Goal: Transaction & Acquisition: Purchase product/service

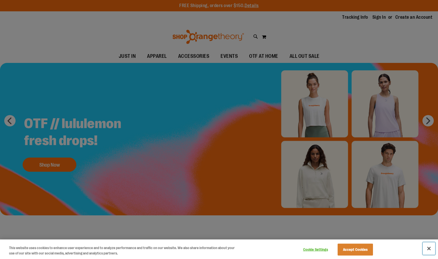
click at [426, 250] on button "Close" at bounding box center [429, 248] width 12 height 12
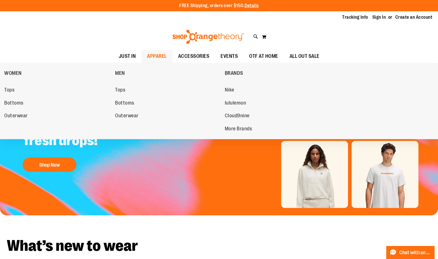
click at [158, 57] on span "APPAREL" at bounding box center [157, 56] width 20 height 13
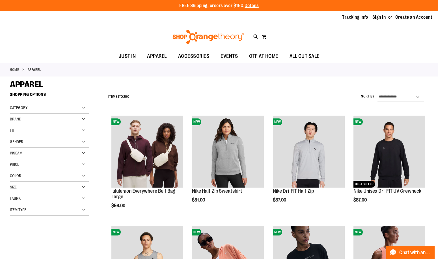
click at [40, 131] on div "Fit" at bounding box center [49, 130] width 79 height 11
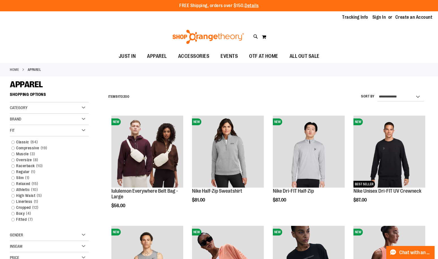
click at [48, 134] on div "Fit" at bounding box center [49, 130] width 79 height 11
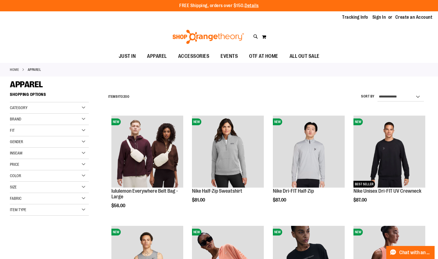
click at [47, 145] on div "Gender" at bounding box center [49, 141] width 79 height 11
click at [44, 168] on div "Price" at bounding box center [49, 164] width 79 height 11
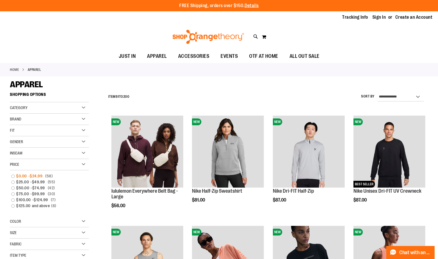
click at [39, 177] on span "$24.99" at bounding box center [37, 176] width 14 height 6
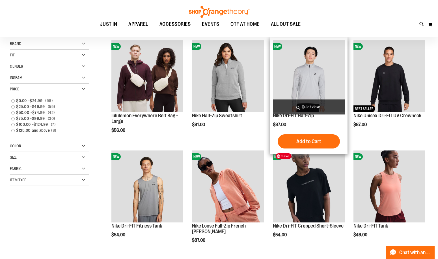
scroll to position [5, 0]
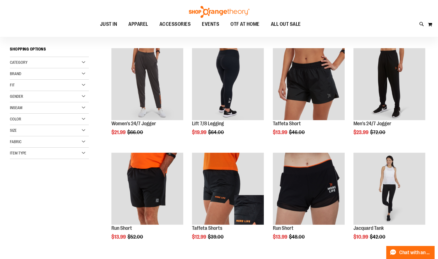
click at [11, 102] on div "Gender" at bounding box center [49, 96] width 79 height 11
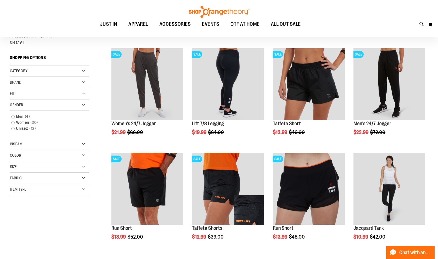
click at [38, 107] on div "Gender" at bounding box center [49, 104] width 79 height 11
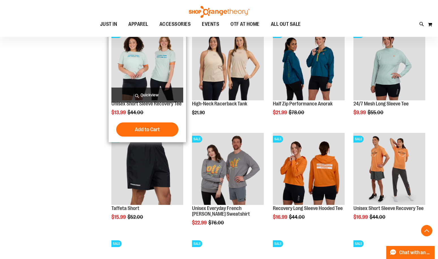
scroll to position [339, 0]
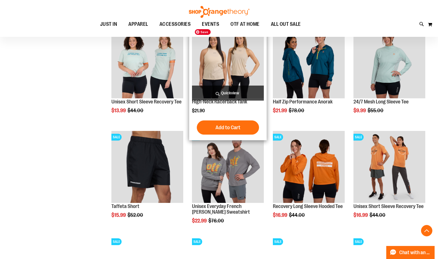
click at [243, 65] on img "product" at bounding box center [228, 62] width 72 height 72
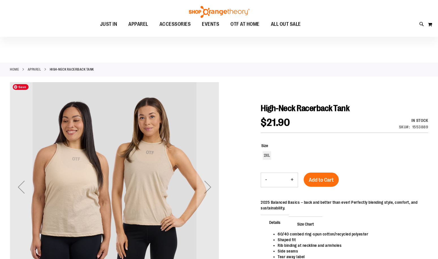
scroll to position [56, 0]
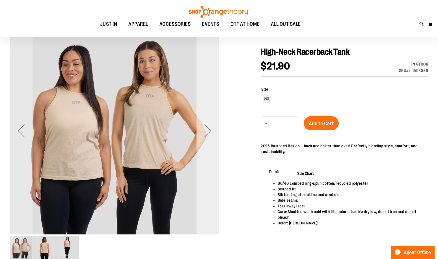
click at [214, 128] on div "Next" at bounding box center [208, 130] width 23 height 23
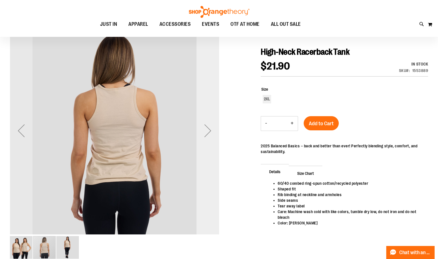
click at [214, 128] on div "Next" at bounding box center [208, 130] width 23 height 23
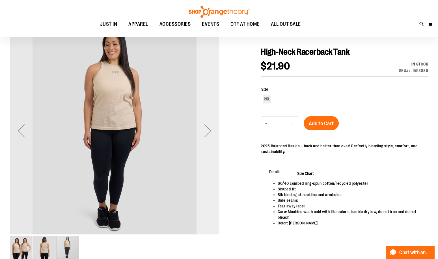
click at [214, 128] on div "Next" at bounding box center [208, 130] width 23 height 23
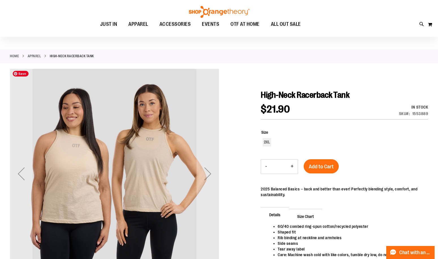
scroll to position [0, 0]
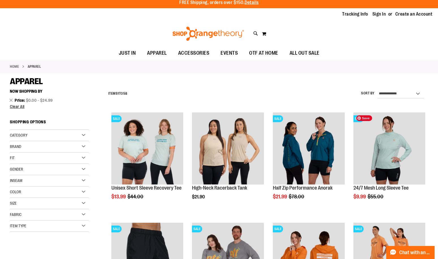
scroll to position [84, 0]
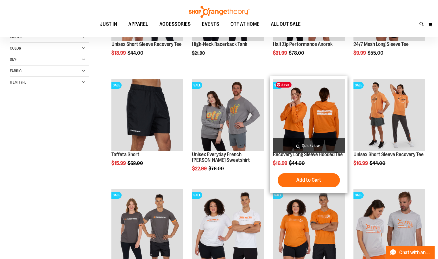
click at [310, 120] on img "product" at bounding box center [309, 115] width 72 height 72
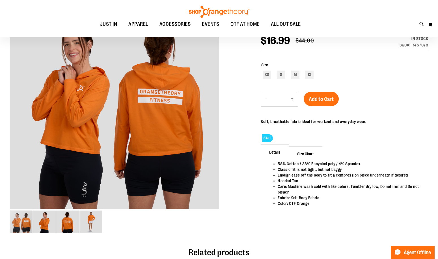
scroll to position [56, 0]
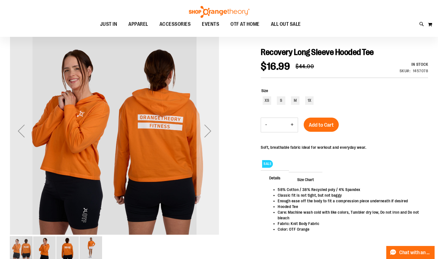
click at [216, 122] on div "Next" at bounding box center [208, 130] width 23 height 23
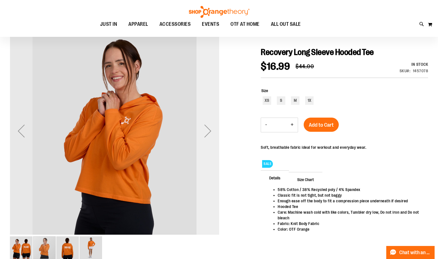
click at [216, 122] on div "Next" at bounding box center [208, 130] width 23 height 23
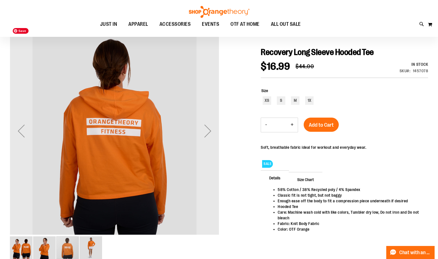
click at [212, 134] on div "Next" at bounding box center [208, 130] width 23 height 23
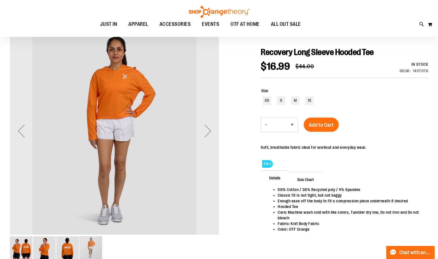
click at [212, 134] on div "Next" at bounding box center [208, 130] width 23 height 23
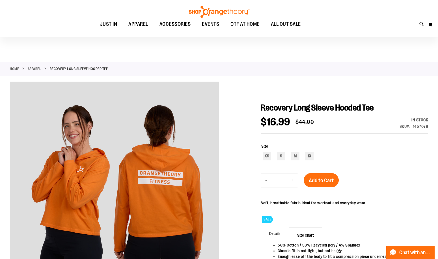
scroll to position [0, 0]
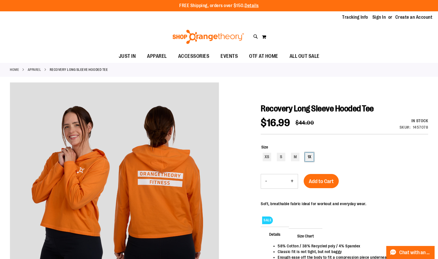
click at [310, 155] on div "1X" at bounding box center [309, 157] width 8 height 8
type input "***"
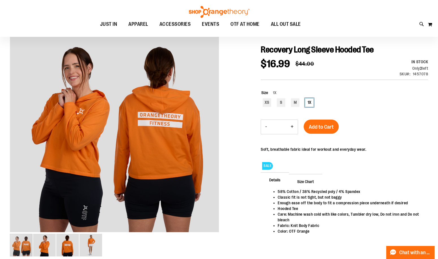
scroll to position [56, 0]
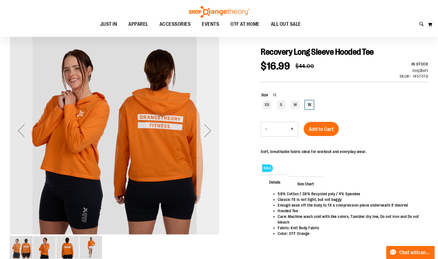
click at [209, 100] on div "Next" at bounding box center [208, 130] width 23 height 209
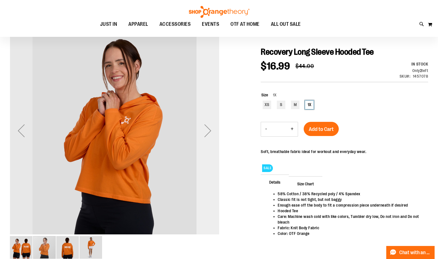
click at [209, 100] on div "Next" at bounding box center [208, 130] width 23 height 209
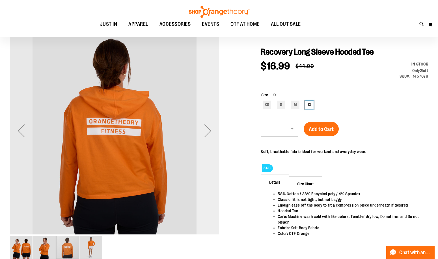
click at [209, 100] on div "Next" at bounding box center [208, 130] width 23 height 209
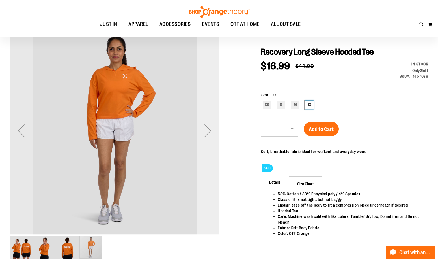
click at [209, 100] on div "Next" at bounding box center [208, 130] width 23 height 209
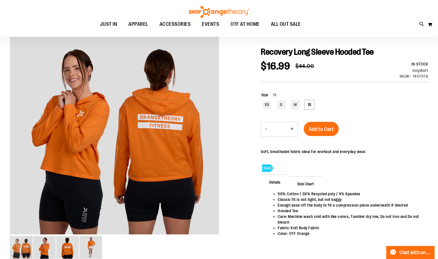
click at [220, 132] on div at bounding box center [219, 146] width 419 height 240
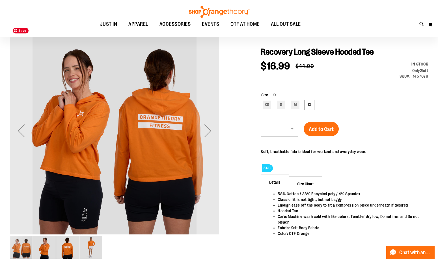
click at [215, 132] on div "Next" at bounding box center [208, 130] width 23 height 23
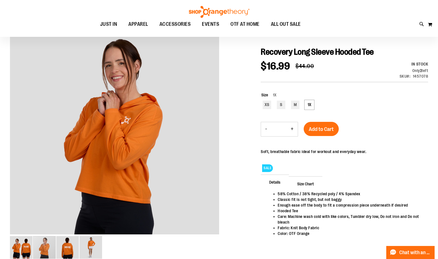
scroll to position [0, 0]
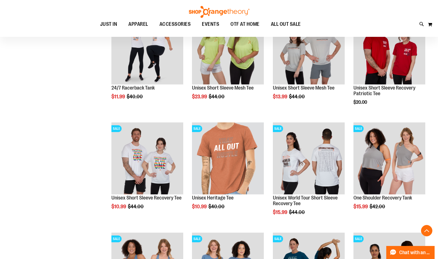
scroll to position [437, 0]
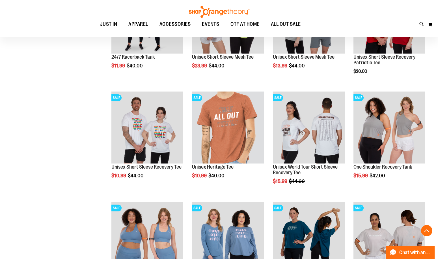
scroll to position [494, 0]
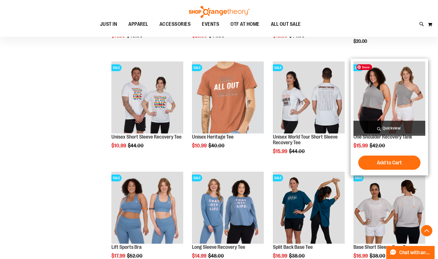
click at [398, 99] on img "product" at bounding box center [390, 97] width 72 height 72
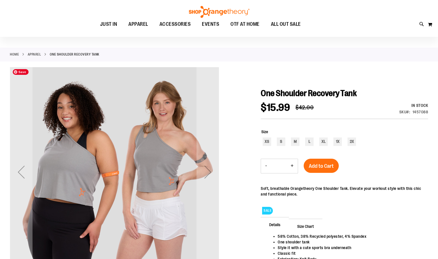
scroll to position [28, 0]
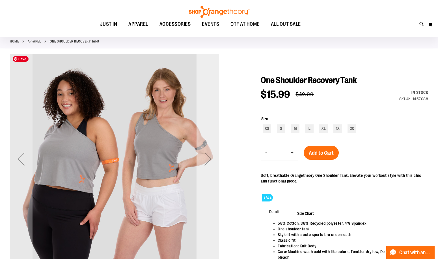
click at [213, 131] on div "Next" at bounding box center [208, 158] width 23 height 209
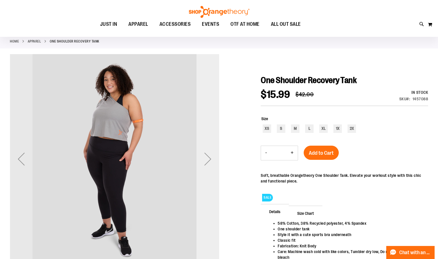
click at [213, 131] on div "Next" at bounding box center [208, 158] width 23 height 209
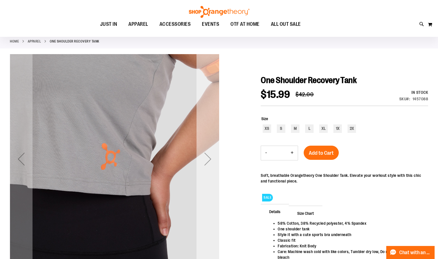
click at [213, 131] on div "Next" at bounding box center [208, 158] width 23 height 209
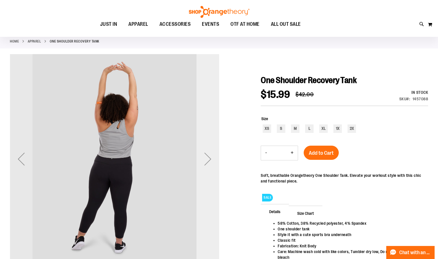
click at [213, 131] on div "Next" at bounding box center [208, 158] width 23 height 209
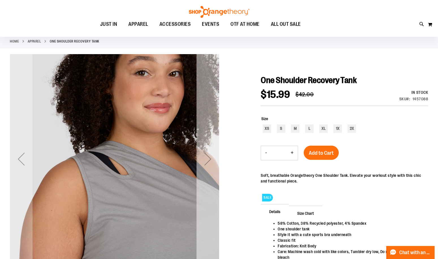
click at [213, 131] on div "Next" at bounding box center [208, 158] width 23 height 209
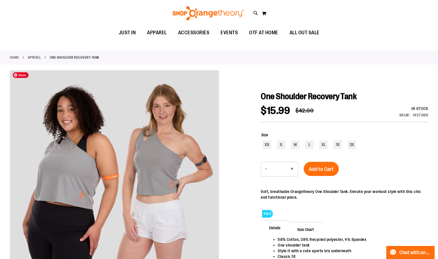
scroll to position [0, 0]
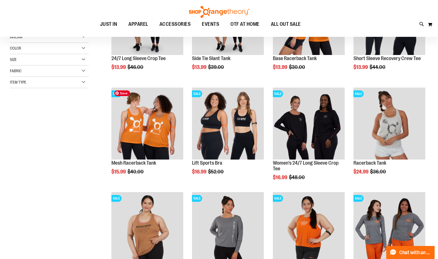
scroll to position [8, 0]
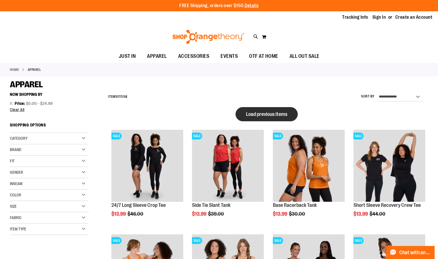
click at [268, 113] on span "Load previous items" at bounding box center [266, 114] width 41 height 6
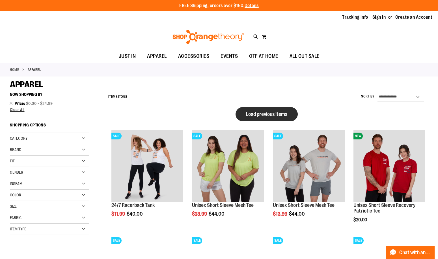
click at [273, 108] on button "Load previous items" at bounding box center [267, 114] width 62 height 14
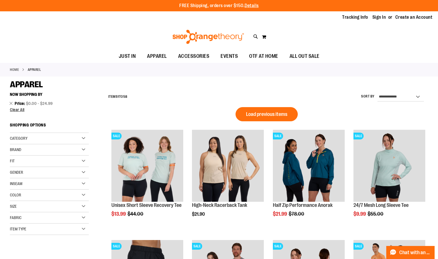
click at [273, 108] on button "Load previous items" at bounding box center [267, 114] width 62 height 14
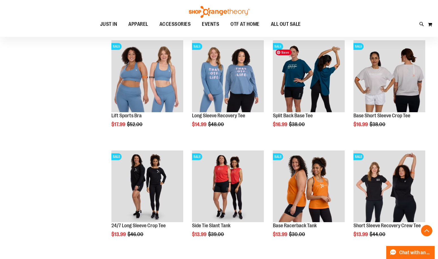
scroll to position [885, 0]
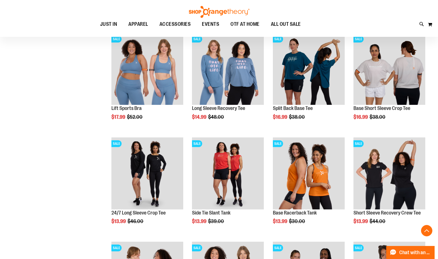
scroll to position [828, 0]
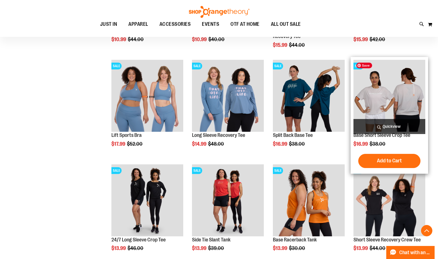
click at [382, 80] on img "product" at bounding box center [390, 96] width 72 height 72
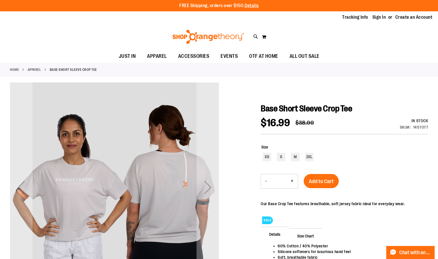
click at [210, 134] on div "Next" at bounding box center [208, 186] width 23 height 209
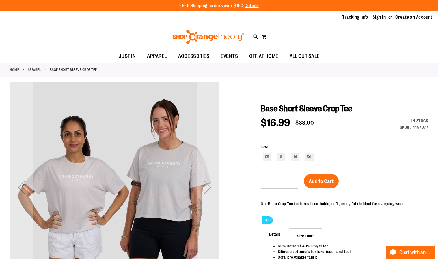
click at [210, 134] on div "Next" at bounding box center [208, 186] width 23 height 209
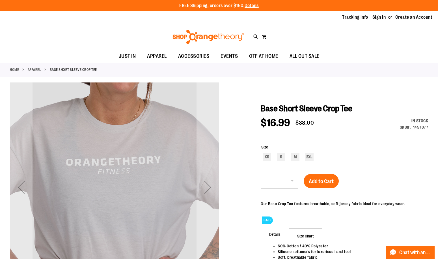
click at [210, 134] on div "Next" at bounding box center [208, 186] width 23 height 209
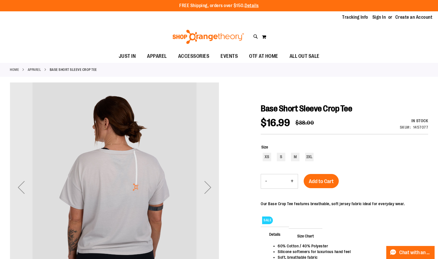
click at [210, 134] on div "Next" at bounding box center [208, 186] width 23 height 209
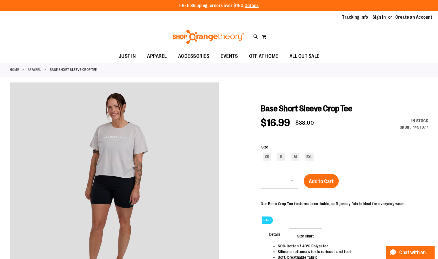
click at [240, 84] on div at bounding box center [219, 202] width 419 height 240
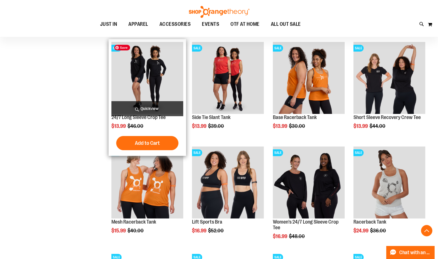
scroll to position [448, 0]
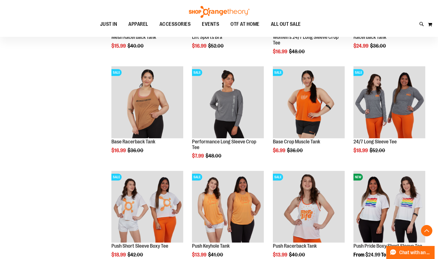
scroll to position [618, 0]
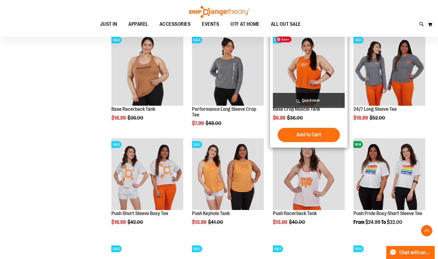
click at [337, 72] on img "product" at bounding box center [309, 70] width 72 height 72
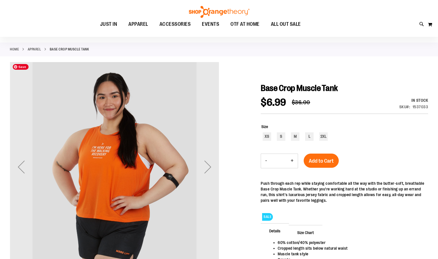
scroll to position [28, 0]
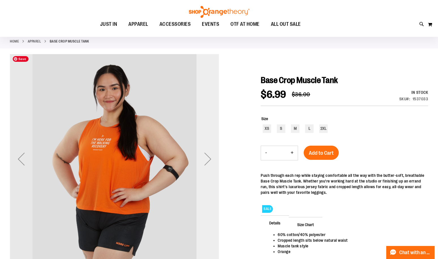
click at [209, 141] on div "Next" at bounding box center [208, 158] width 23 height 209
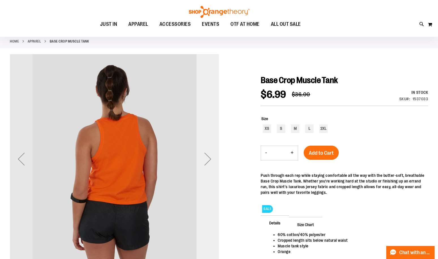
click at [209, 141] on div "Next" at bounding box center [208, 158] width 23 height 209
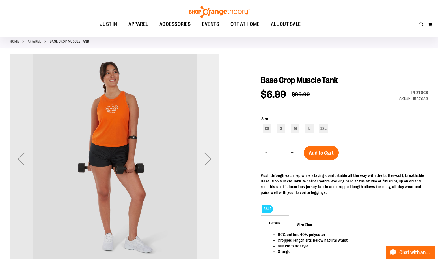
click at [209, 141] on div "Next" at bounding box center [208, 158] width 23 height 209
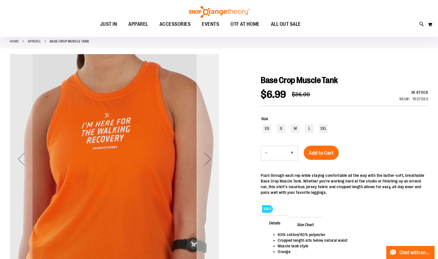
click at [209, 141] on div "Next" at bounding box center [208, 158] width 23 height 209
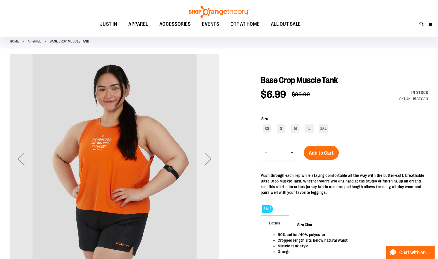
click at [209, 141] on div "Next" at bounding box center [208, 158] width 23 height 209
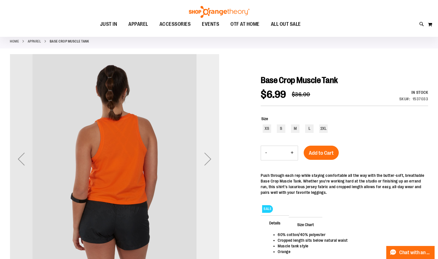
click at [209, 141] on div "Next" at bounding box center [208, 158] width 23 height 209
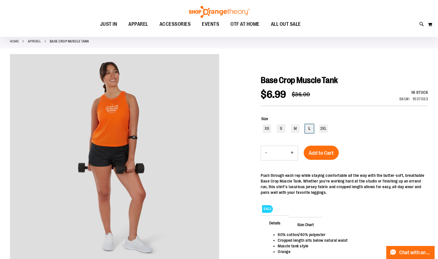
click at [309, 128] on div "L" at bounding box center [309, 128] width 8 height 8
type input "***"
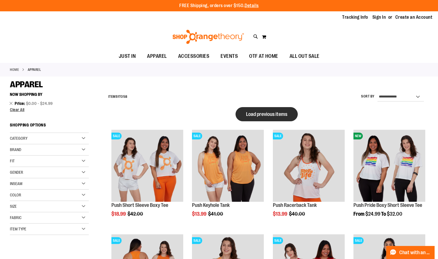
click at [271, 111] on button "Load previous items" at bounding box center [267, 114] width 62 height 14
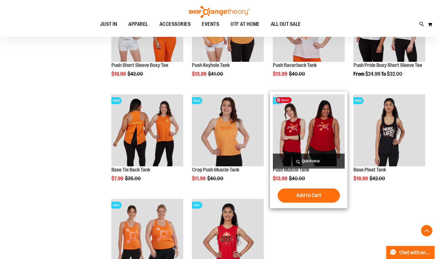
scroll to position [283, 0]
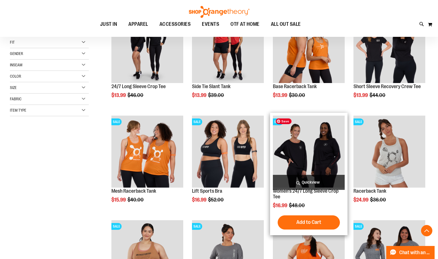
scroll to position [28, 0]
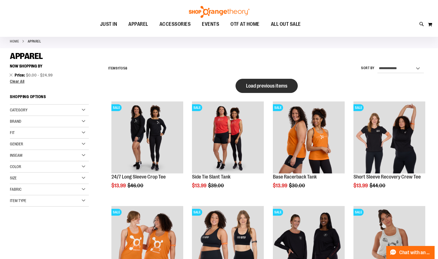
click at [258, 91] on button "Load previous items" at bounding box center [267, 86] width 62 height 14
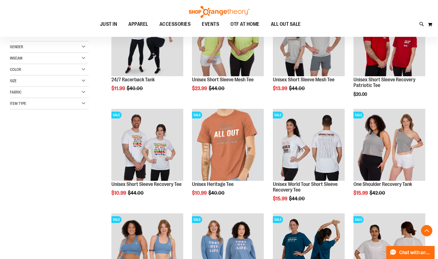
scroll to position [141, 0]
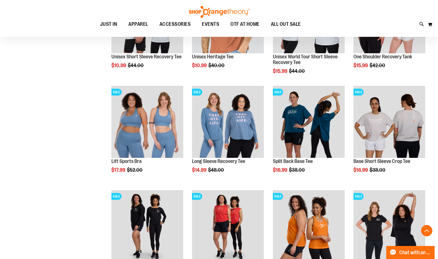
scroll to position [254, 0]
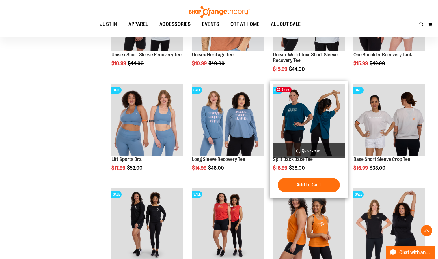
click at [302, 125] on img "product" at bounding box center [309, 120] width 72 height 72
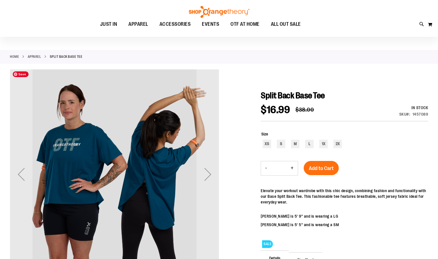
scroll to position [28, 0]
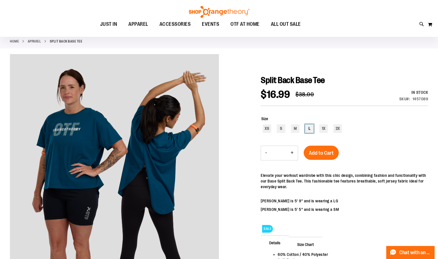
click at [311, 128] on div "L" at bounding box center [309, 128] width 8 height 8
type input "***"
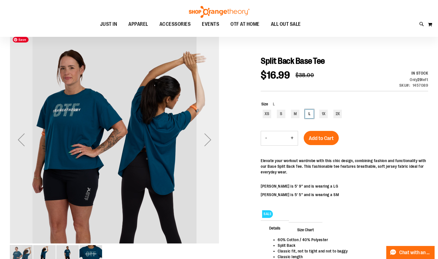
scroll to position [56, 0]
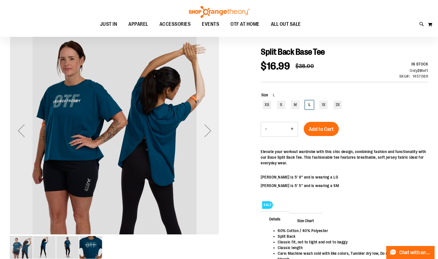
click at [210, 115] on div "Next" at bounding box center [208, 130] width 23 height 209
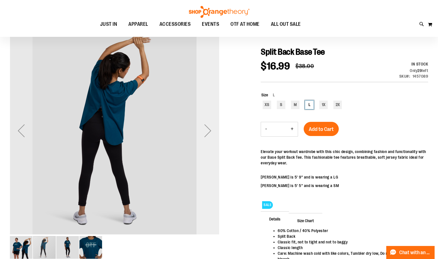
click at [210, 115] on div "Next" at bounding box center [208, 130] width 23 height 209
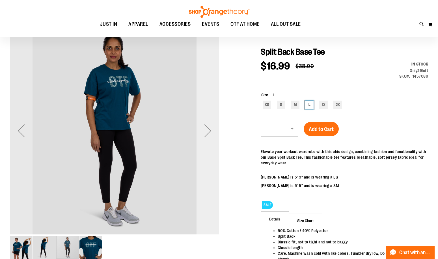
click at [210, 115] on div "Next" at bounding box center [208, 130] width 23 height 209
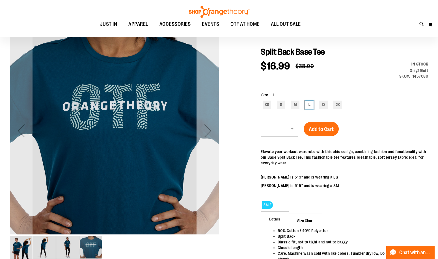
click at [210, 115] on div "Next" at bounding box center [208, 130] width 23 height 209
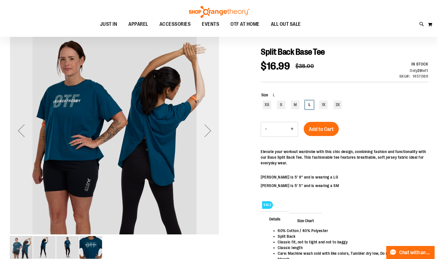
click at [210, 115] on div "Next" at bounding box center [208, 130] width 23 height 209
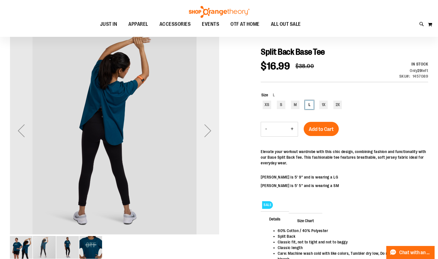
click at [210, 115] on div "Next" at bounding box center [208, 130] width 23 height 209
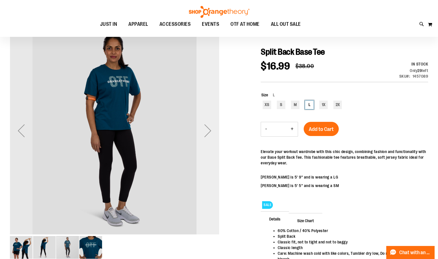
click at [210, 115] on div "Next" at bounding box center [208, 130] width 23 height 209
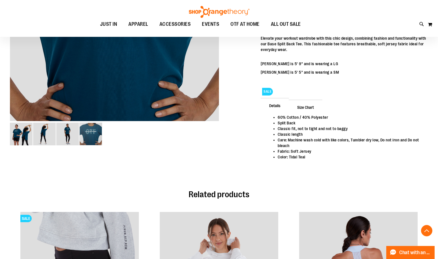
scroll to position [311, 0]
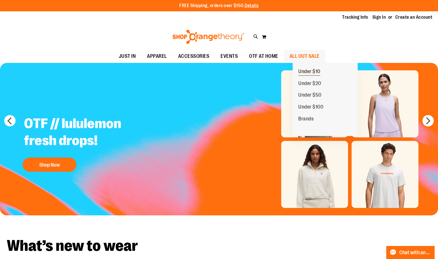
click at [311, 75] on span "Under $10" at bounding box center [310, 72] width 22 height 7
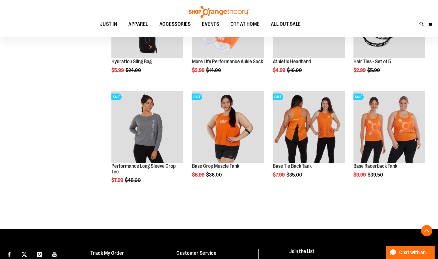
scroll to position [254, 0]
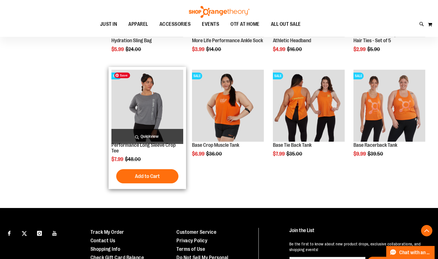
click at [149, 114] on img "product" at bounding box center [148, 106] width 72 height 72
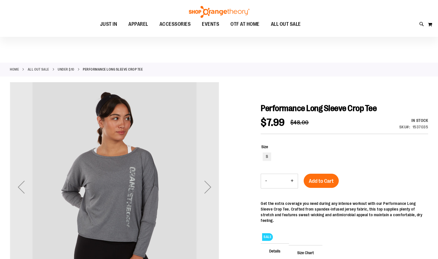
scroll to position [28, 0]
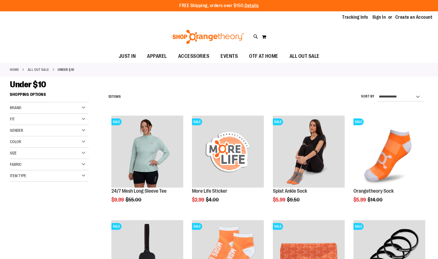
scroll to position [255, 0]
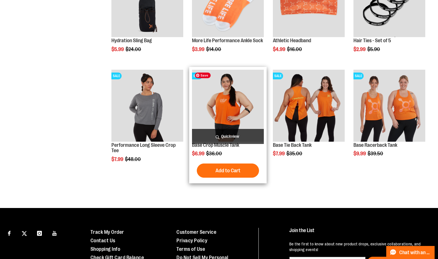
click at [238, 104] on img "product" at bounding box center [228, 106] width 72 height 72
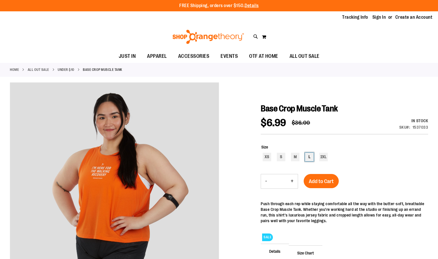
click at [311, 155] on div "L" at bounding box center [309, 157] width 8 height 8
type input "***"
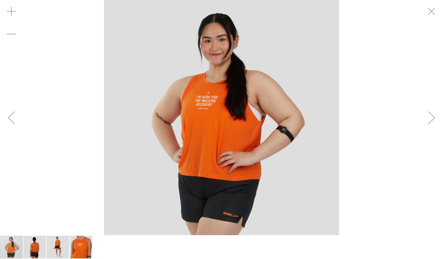
click at [425, 101] on div "Next" at bounding box center [431, 117] width 23 height 235
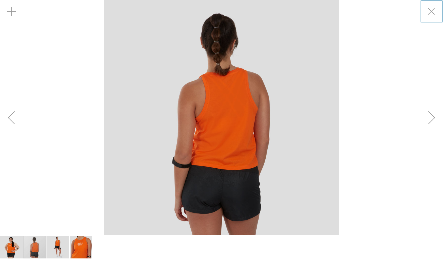
click at [425, 101] on div "Next" at bounding box center [431, 117] width 23 height 235
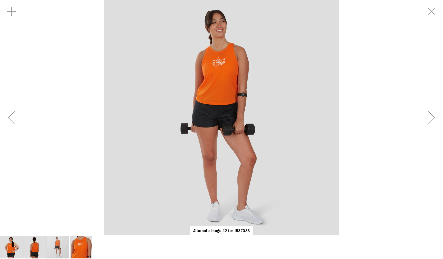
click at [425, 101] on div "Next" at bounding box center [431, 117] width 23 height 235
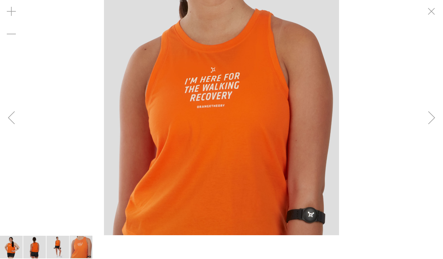
click at [425, 101] on div "Next" at bounding box center [431, 117] width 23 height 235
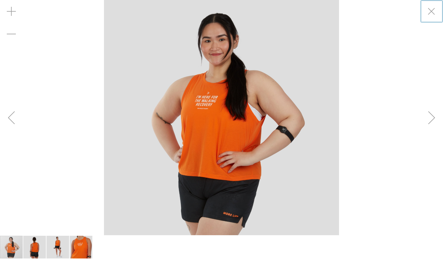
click at [425, 101] on div "Next" at bounding box center [431, 117] width 23 height 235
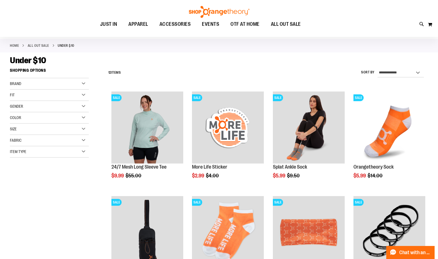
scroll to position [18, 0]
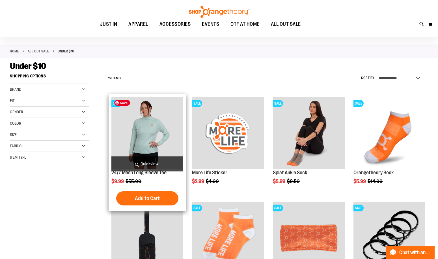
click at [122, 138] on img "product" at bounding box center [148, 133] width 72 height 72
click at [136, 134] on img "product" at bounding box center [148, 133] width 72 height 72
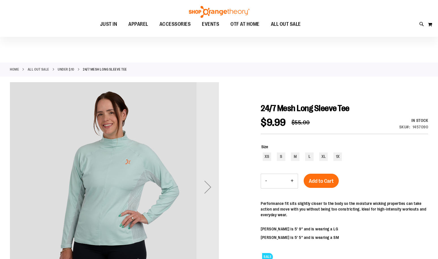
scroll to position [28, 0]
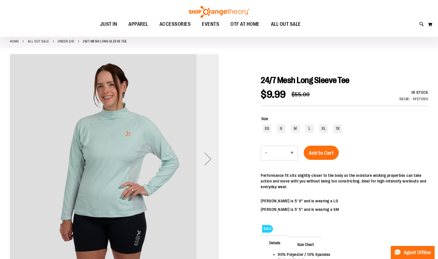
click at [206, 157] on div "Next" at bounding box center [208, 158] width 23 height 23
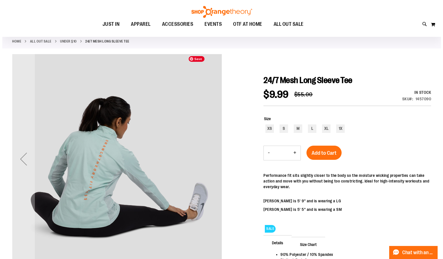
scroll to position [0, 0]
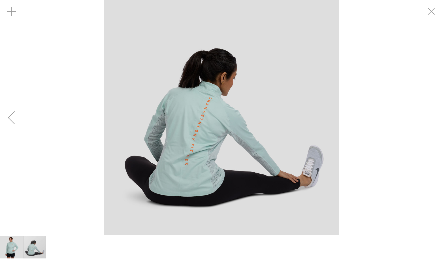
click at [7, 127] on div "Previous" at bounding box center [11, 117] width 23 height 23
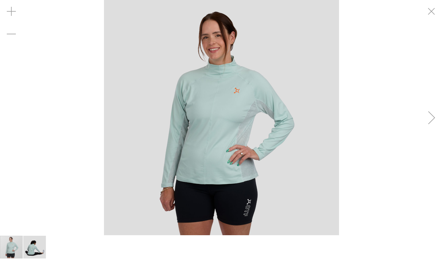
click at [13, 123] on div "carousel" at bounding box center [221, 117] width 443 height 235
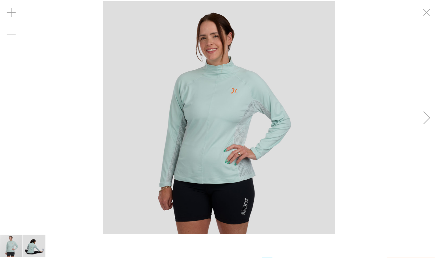
scroll to position [28, 0]
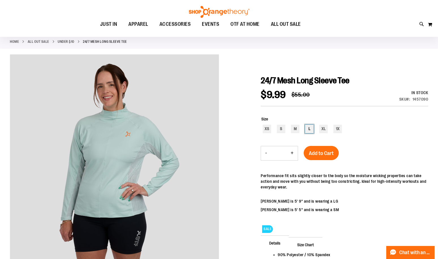
click at [314, 130] on div "L" at bounding box center [309, 129] width 8 height 8
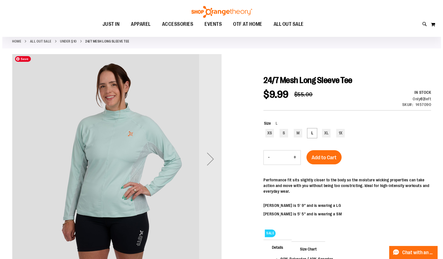
scroll to position [0, 0]
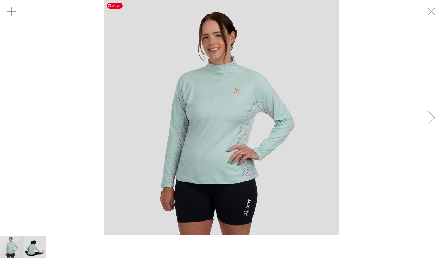
click at [225, 67] on img "carousel" at bounding box center [221, 117] width 235 height 235
click at [224, 67] on img "carousel" at bounding box center [221, 117] width 235 height 235
click at [42, 247] on img "image 2 of 2" at bounding box center [34, 247] width 23 height 23
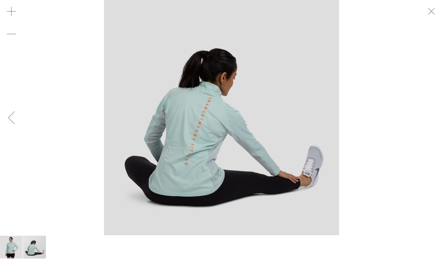
click at [2, 243] on img "image 1 of 2" at bounding box center [11, 247] width 23 height 23
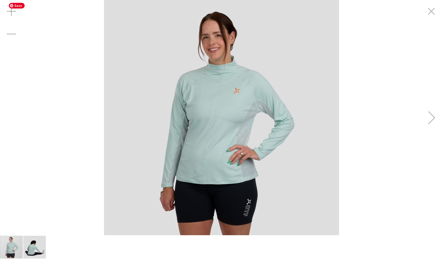
drag, startPoint x: 203, startPoint y: 68, endPoint x: 215, endPoint y: 79, distance: 16.0
click at [215, 79] on img "carousel" at bounding box center [221, 117] width 235 height 235
click at [215, 74] on img "carousel" at bounding box center [221, 117] width 235 height 235
drag, startPoint x: 215, startPoint y: 74, endPoint x: 236, endPoint y: 57, distance: 27.4
click at [236, 57] on img "carousel" at bounding box center [221, 117] width 235 height 235
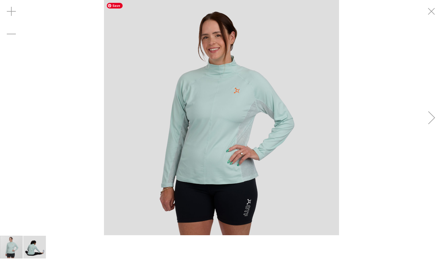
click at [223, 53] on img "carousel" at bounding box center [221, 117] width 235 height 235
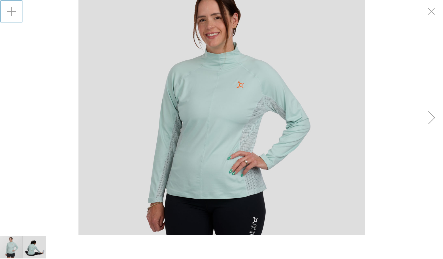
click at [22, 8] on div "Zoom in" at bounding box center [11, 11] width 23 height 23
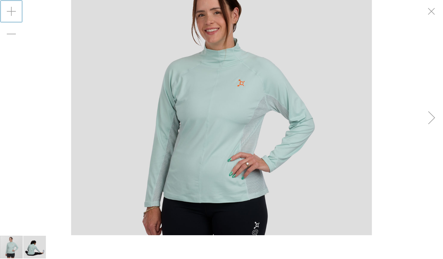
click at [17, 8] on div "Zoom in" at bounding box center [11, 11] width 23 height 23
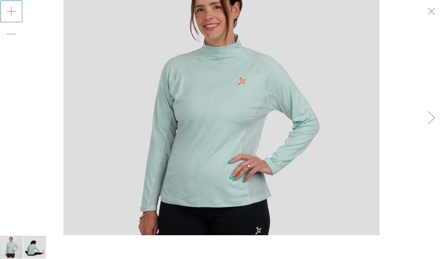
click at [12, 12] on div "Zoom in" at bounding box center [11, 11] width 23 height 23
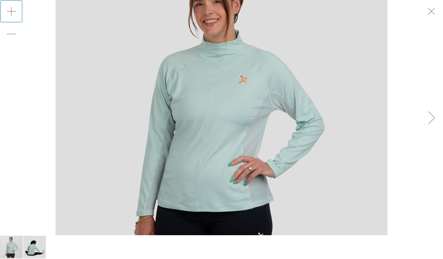
click at [12, 12] on div "Zoom in" at bounding box center [11, 11] width 23 height 23
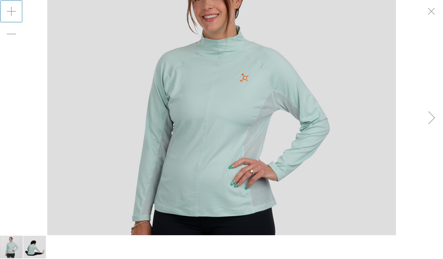
click at [11, 13] on div "Zoom in" at bounding box center [11, 11] width 23 height 23
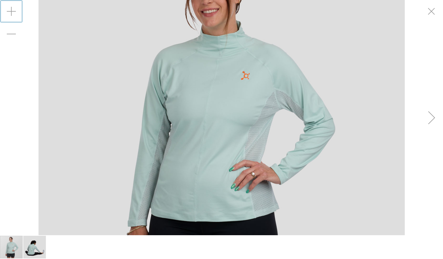
click at [11, 13] on div "Zoom in" at bounding box center [11, 11] width 23 height 23
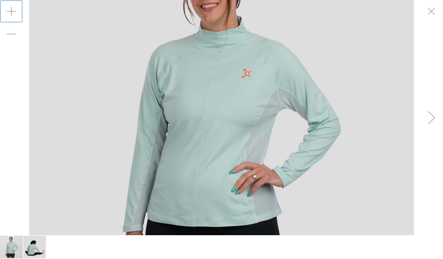
click at [11, 13] on div "Zoom in" at bounding box center [11, 11] width 23 height 23
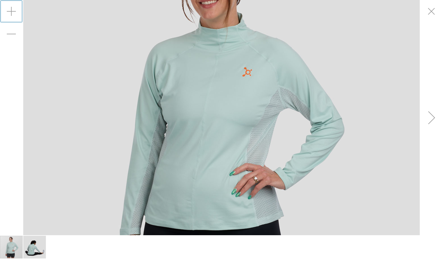
click at [11, 13] on div "Zoom in" at bounding box center [11, 11] width 23 height 23
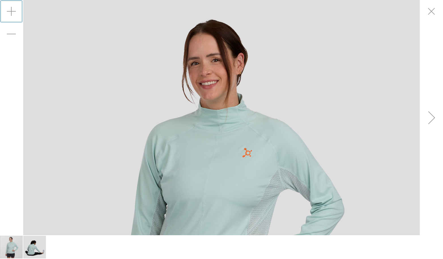
drag, startPoint x: 178, startPoint y: 51, endPoint x: 174, endPoint y: 81, distance: 30.7
click at [174, 81] on img "carousel" at bounding box center [221, 198] width 396 height 396
click at [222, 120] on img "carousel" at bounding box center [221, 198] width 396 height 396
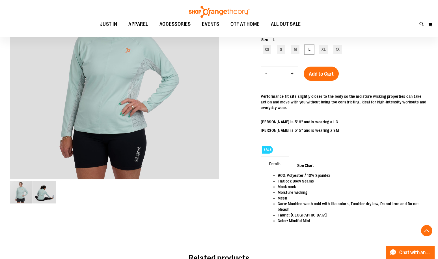
scroll to position [84, 0]
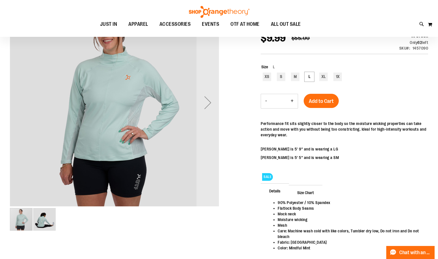
drag, startPoint x: 30, startPoint y: 224, endPoint x: 27, endPoint y: 231, distance: 7.2
click at [28, 228] on div "carousel" at bounding box center [21, 219] width 23 height 23
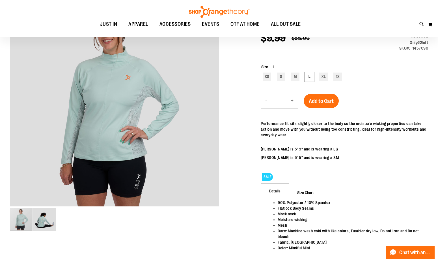
click at [50, 225] on img "image 2 of 2" at bounding box center [44, 219] width 23 height 23
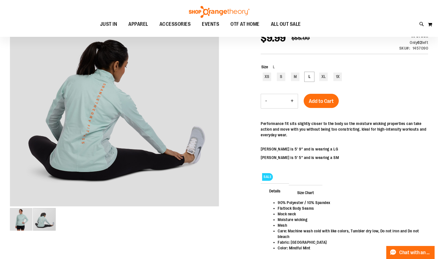
click at [25, 224] on img "image 1 of 2" at bounding box center [21, 219] width 23 height 23
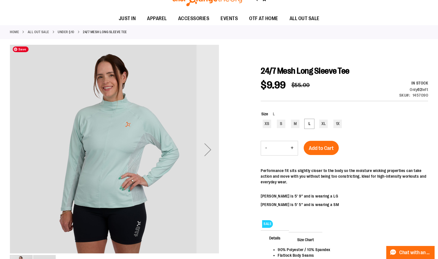
scroll to position [56, 0]
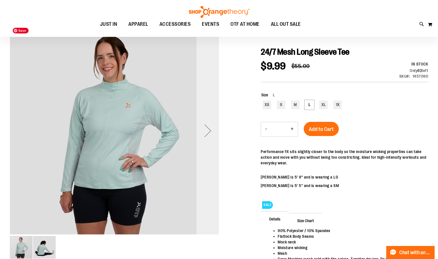
click at [202, 142] on div "Next" at bounding box center [208, 130] width 23 height 209
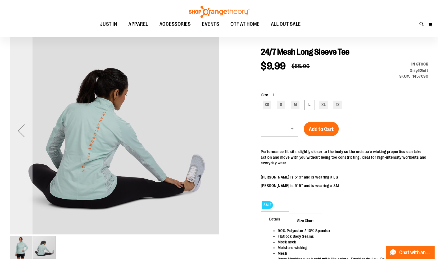
click at [10, 127] on div "Previous" at bounding box center [21, 130] width 23 height 23
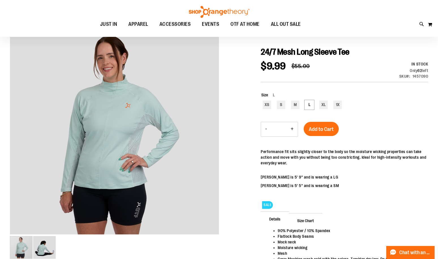
click at [317, 104] on div "XS S M L XL 1X" at bounding box center [345, 105] width 167 height 10
click at [322, 104] on div "XL" at bounding box center [324, 104] width 8 height 8
click at [311, 102] on div "L" at bounding box center [309, 104] width 8 height 8
click at [323, 104] on div "XL" at bounding box center [324, 104] width 8 height 8
type input "***"
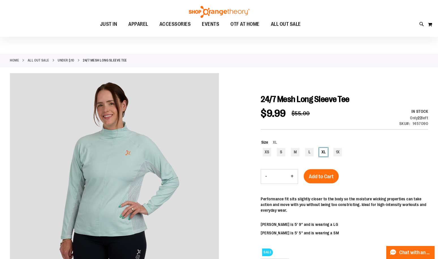
scroll to position [0, 0]
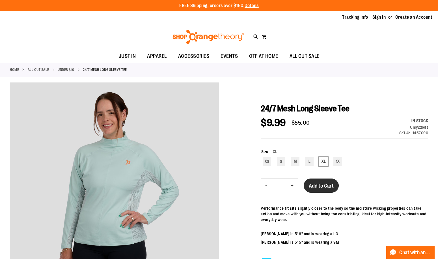
click at [332, 187] on span "Add to Cart" at bounding box center [321, 186] width 25 height 6
click at [71, 68] on link "Under $10" at bounding box center [66, 69] width 17 height 5
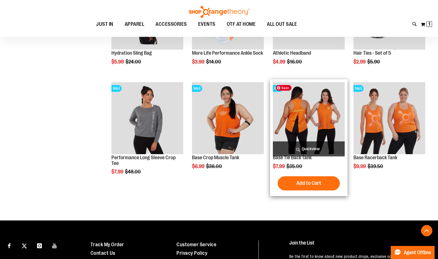
scroll to position [173, 0]
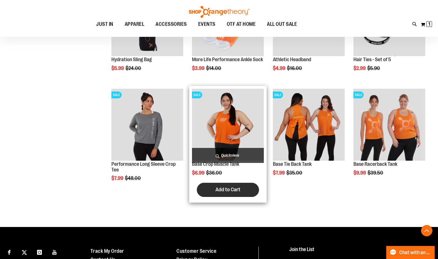
click at [232, 187] on span "Add to Cart" at bounding box center [228, 189] width 25 height 6
click at [234, 140] on img "product" at bounding box center [228, 125] width 72 height 72
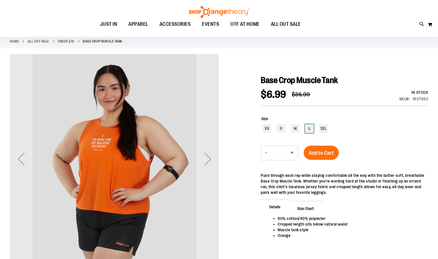
click at [312, 130] on div "Size XS S M L 2XL" at bounding box center [345, 125] width 168 height 30
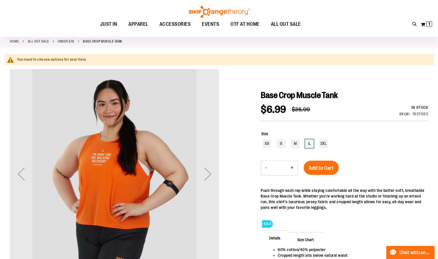
click at [312, 143] on div "L" at bounding box center [309, 143] width 8 height 8
type input "***"
click at [328, 175] on div "Add to Cart" at bounding box center [321, 171] width 35 height 21
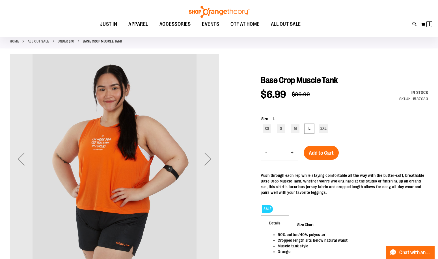
click at [330, 169] on div "SALE Details 60% cotton/40% polyester Cropped length sits below natural waist M…" at bounding box center [345, 218] width 168 height 102
click at [319, 156] on span "Add to Cart" at bounding box center [321, 153] width 25 height 6
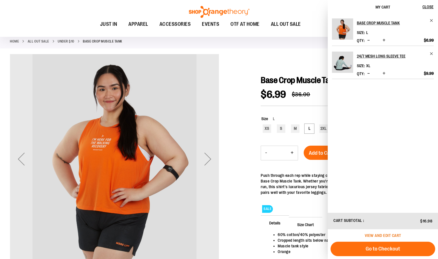
click at [378, 234] on span "View and edit cart" at bounding box center [383, 235] width 37 height 5
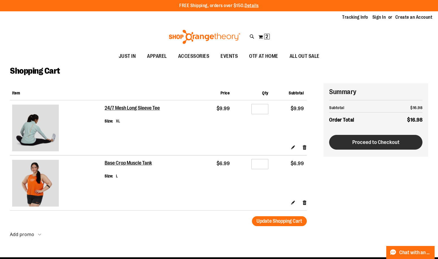
click at [381, 139] on span "Proceed to Checkout" at bounding box center [376, 142] width 47 height 6
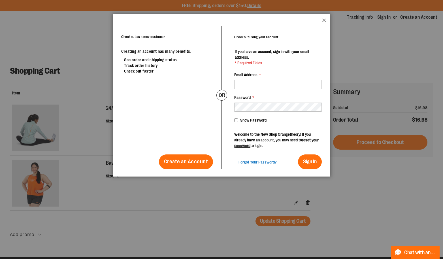
click at [325, 19] on button "Close" at bounding box center [324, 21] width 4 height 7
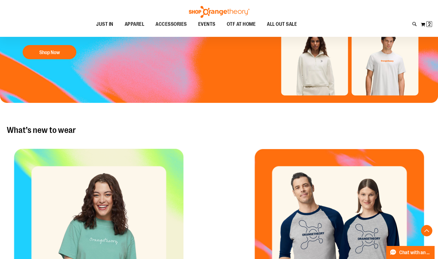
scroll to position [170, 0]
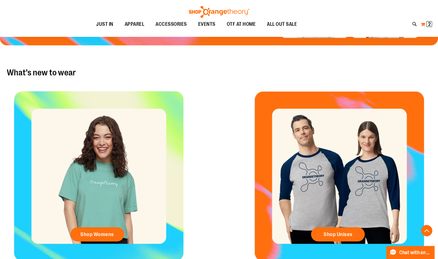
click at [425, 26] on button "My Cart 2 2 items" at bounding box center [427, 24] width 12 height 9
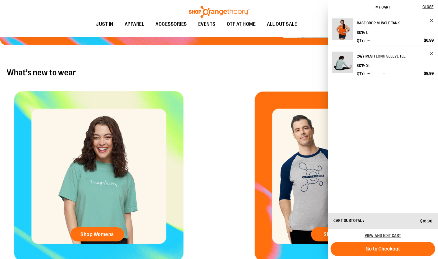
click at [431, 23] on link "Base Crop Muscle Tank" at bounding box center [395, 22] width 77 height 9
click at [432, 20] on span "Remove item" at bounding box center [432, 20] width 4 height 4
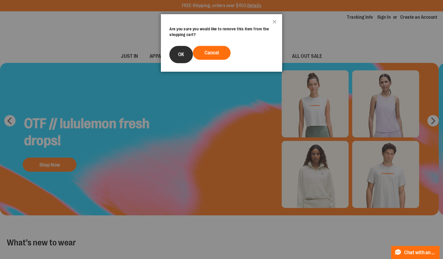
click at [176, 57] on button "OK" at bounding box center [180, 54] width 23 height 17
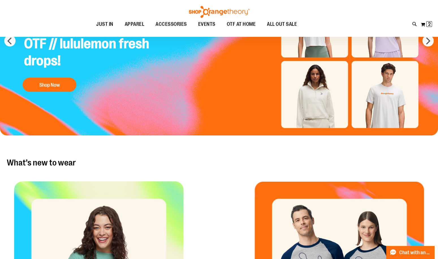
scroll to position [28, 0]
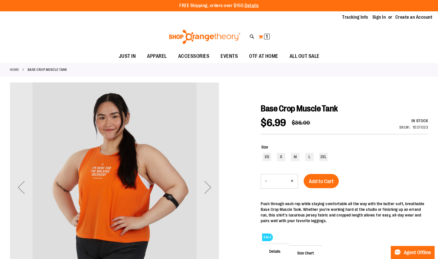
click at [263, 38] on button "My Cart 1 1 items" at bounding box center [264, 36] width 12 height 9
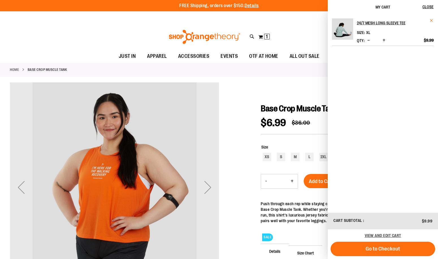
click at [434, 20] on span "Remove item" at bounding box center [432, 20] width 4 height 4
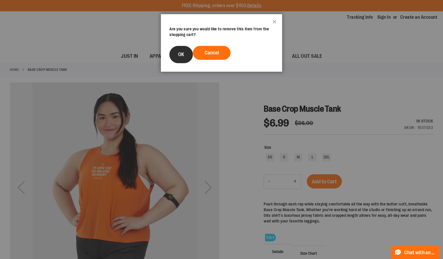
click at [178, 58] on button "OK" at bounding box center [180, 54] width 23 height 17
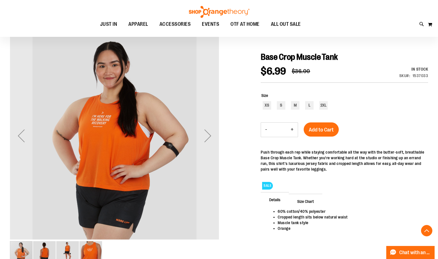
scroll to position [28, 0]
